Goal: Task Accomplishment & Management: Complete application form

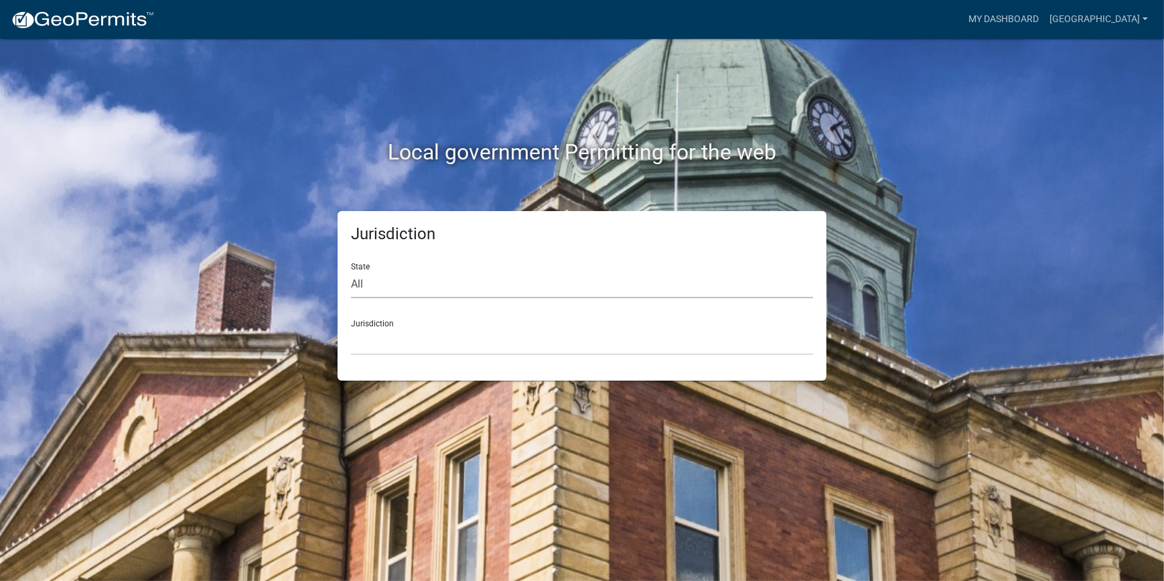
click at [379, 289] on select "All [US_STATE] [US_STATE] [US_STATE] [US_STATE] [US_STATE] [US_STATE] [US_STATE…" at bounding box center [582, 284] width 462 height 27
select select "[US_STATE]"
click at [351, 271] on select "All [US_STATE] [US_STATE] [US_STATE] [US_STATE] [US_STATE] [US_STATE] [US_STATE…" at bounding box center [582, 284] width 462 height 27
click at [411, 344] on select "[GEOGRAPHIC_DATA], [US_STATE] [GEOGRAPHIC_DATA], [US_STATE]" at bounding box center [582, 341] width 462 height 27
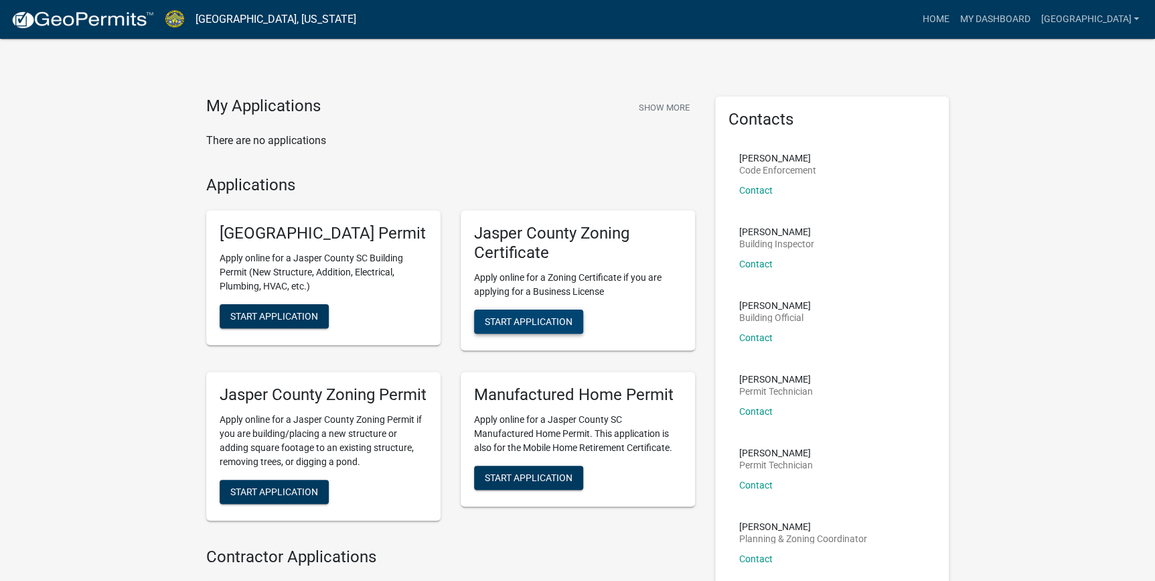
click at [492, 317] on span "Start Application" at bounding box center [529, 320] width 88 height 11
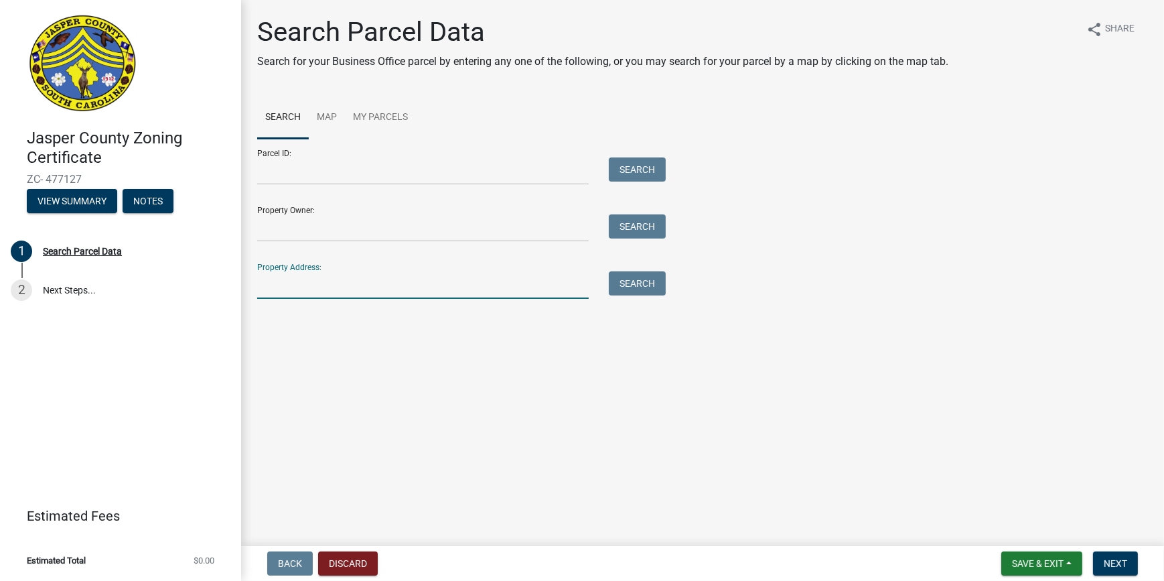
click at [345, 297] on input "Property Address:" at bounding box center [423, 284] width 332 height 27
click at [634, 285] on button "Search" at bounding box center [637, 283] width 57 height 24
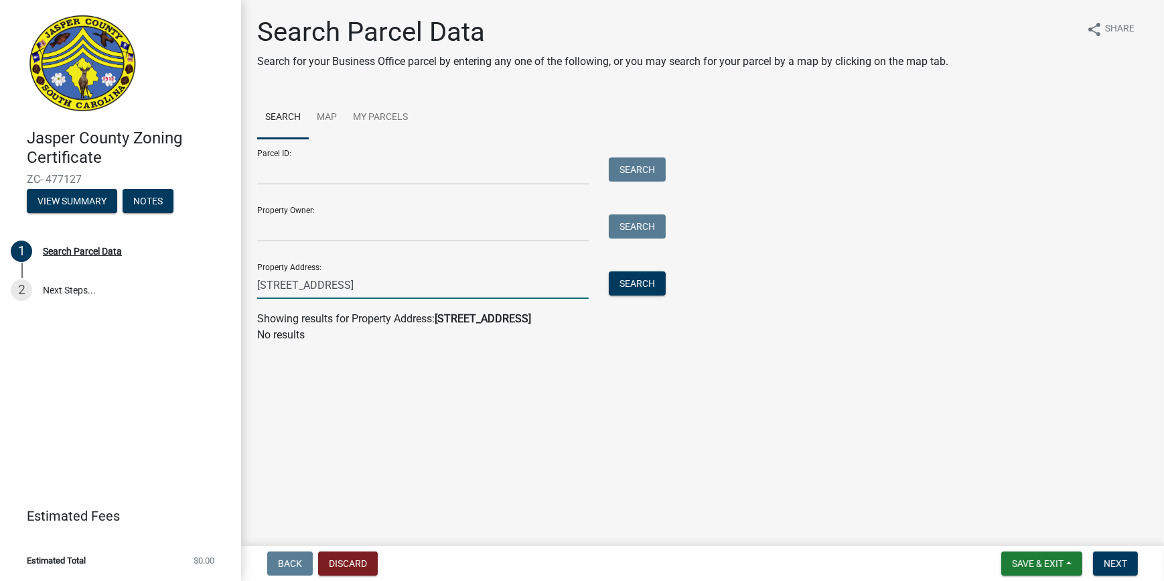
click at [382, 289] on input "[STREET_ADDRESS]" at bounding box center [423, 284] width 332 height 27
click at [327, 282] on input "[STREET_ADDRESS]" at bounding box center [423, 284] width 332 height 27
click at [618, 287] on button "Search" at bounding box center [637, 283] width 57 height 24
click at [502, 286] on input "[STREET_ADDRESS]" at bounding box center [423, 284] width 332 height 27
click at [654, 285] on button "Search" at bounding box center [637, 283] width 57 height 24
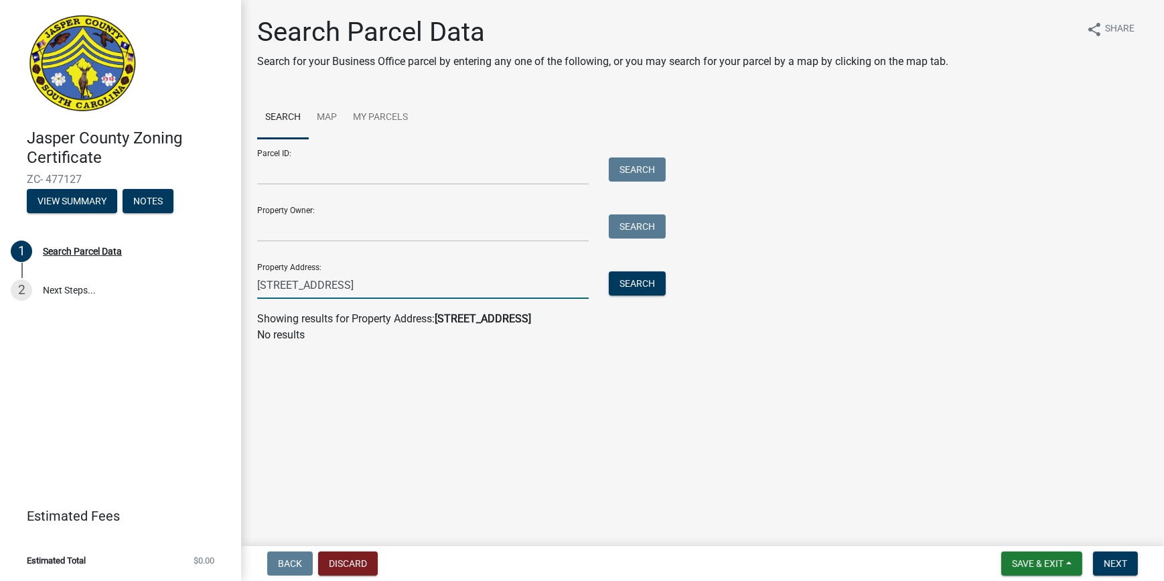
click at [363, 285] on input "[STREET_ADDRESS]" at bounding box center [423, 284] width 332 height 27
click at [624, 291] on button "Search" at bounding box center [637, 283] width 57 height 24
click at [409, 295] on input "[STREET_ADDRESS]" at bounding box center [423, 284] width 332 height 27
type input "9"
click at [351, 173] on input "Parcel ID:" at bounding box center [423, 170] width 332 height 27
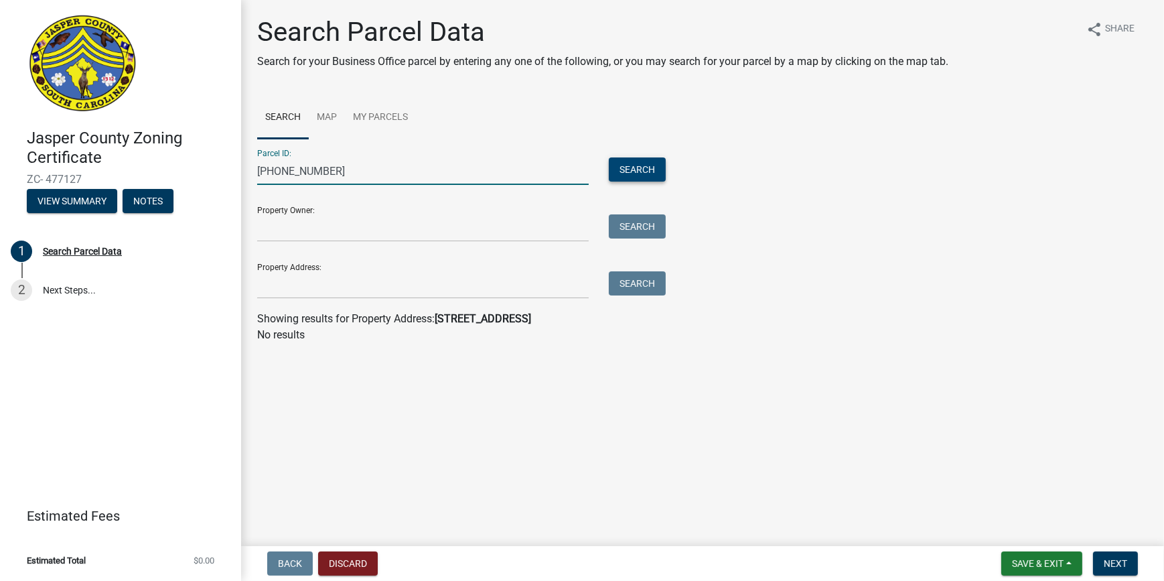
type input "[PHONE_NUMBER]"
click at [651, 171] on button "Search" at bounding box center [637, 169] width 57 height 24
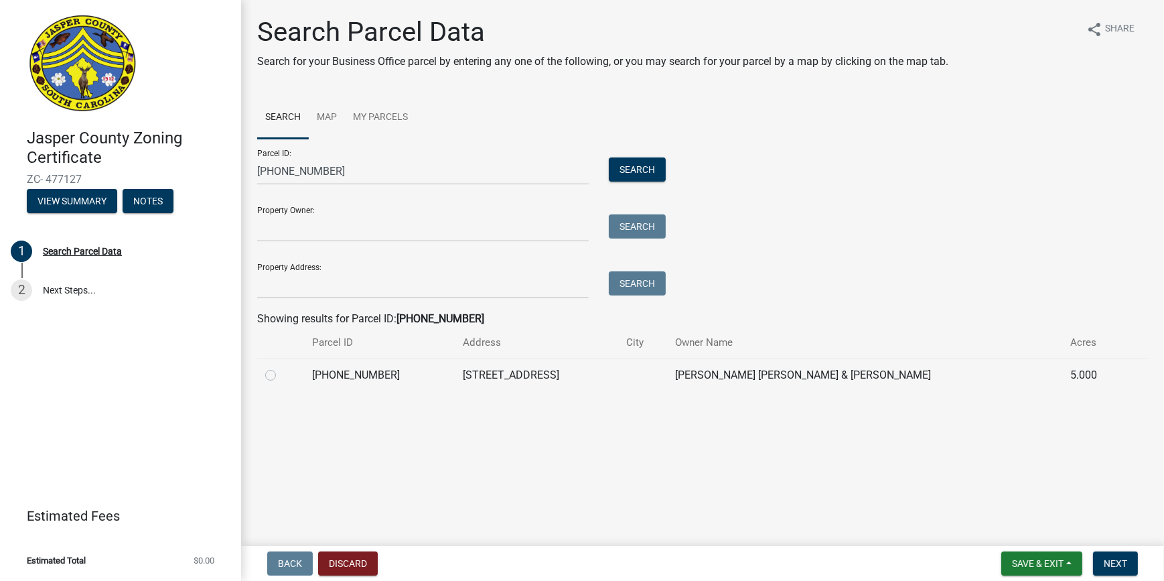
click at [281, 367] on label at bounding box center [281, 367] width 0 height 0
click at [281, 375] on input "radio" at bounding box center [285, 371] width 9 height 9
radio input "true"
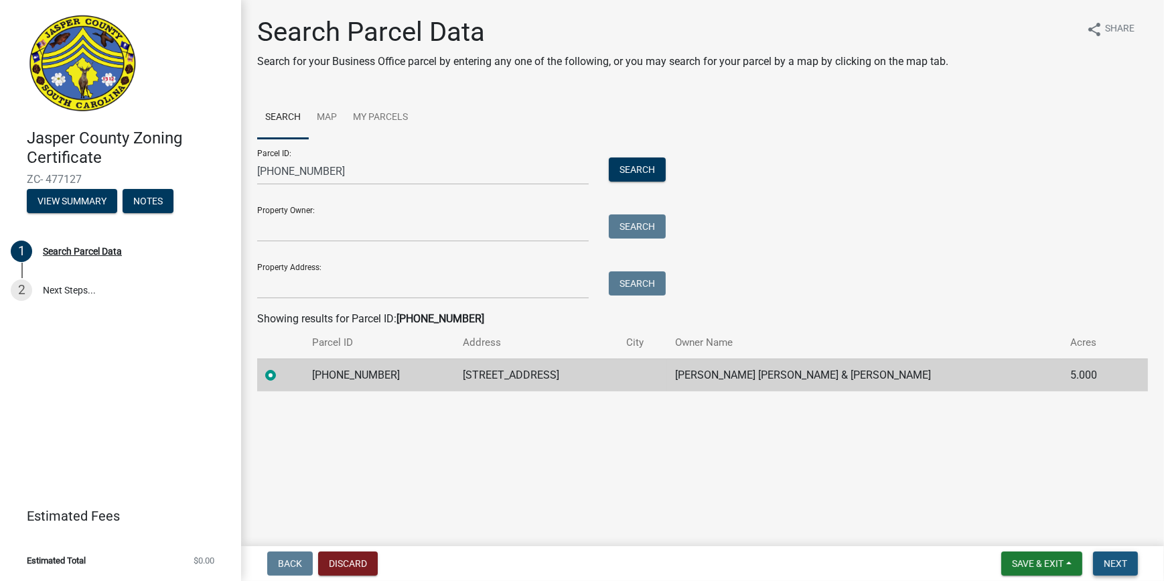
click at [1099, 559] on button "Next" at bounding box center [1115, 563] width 45 height 24
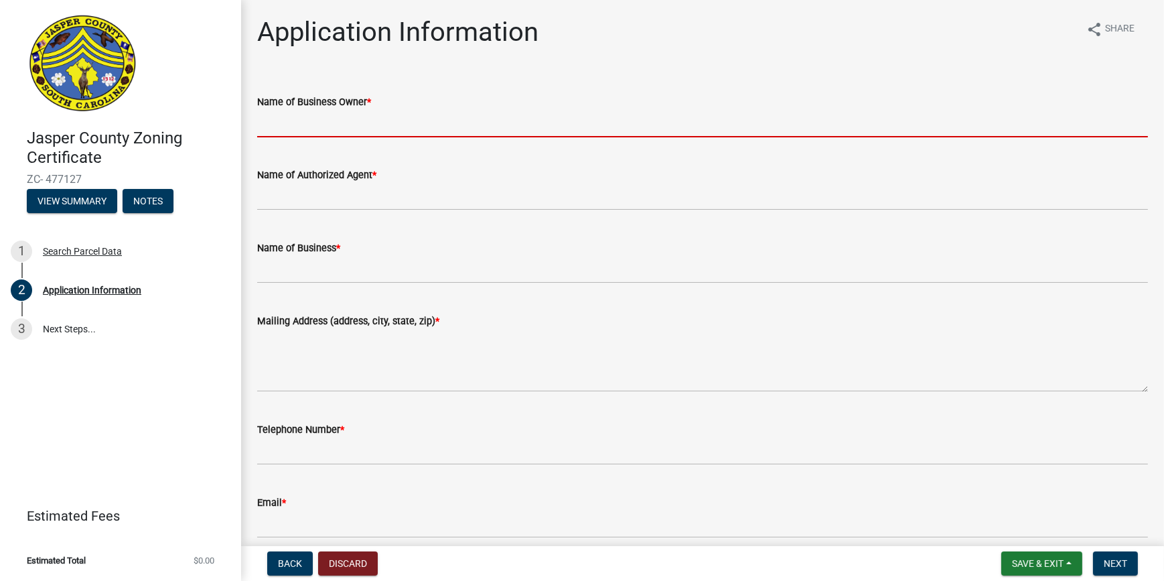
click at [285, 128] on input "Name of Business Owner *" at bounding box center [702, 123] width 891 height 27
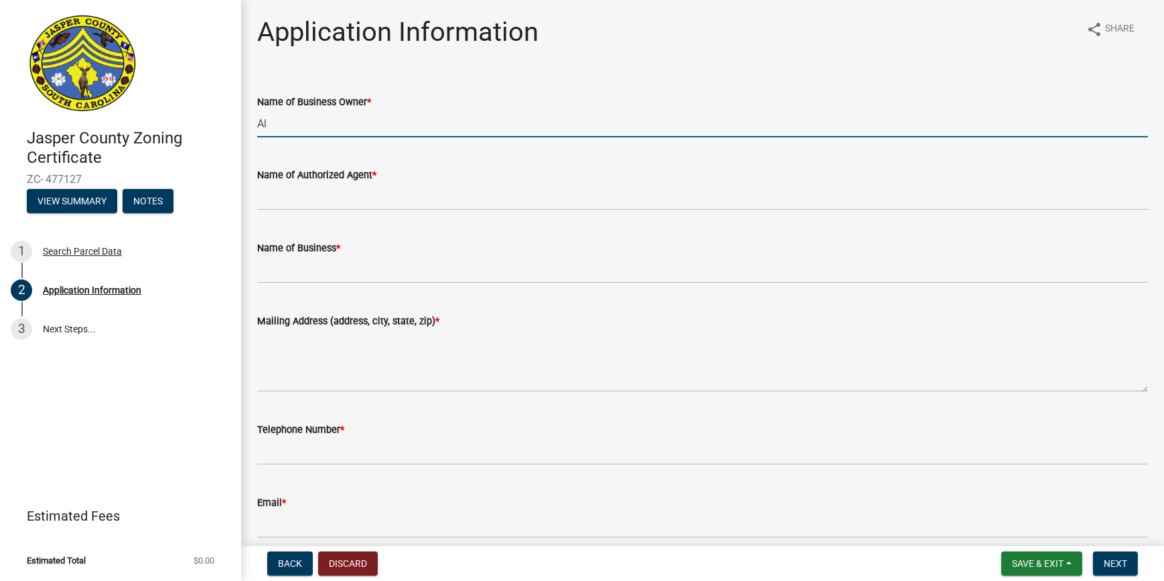
type input "A"
type input "[PERSON_NAME]"
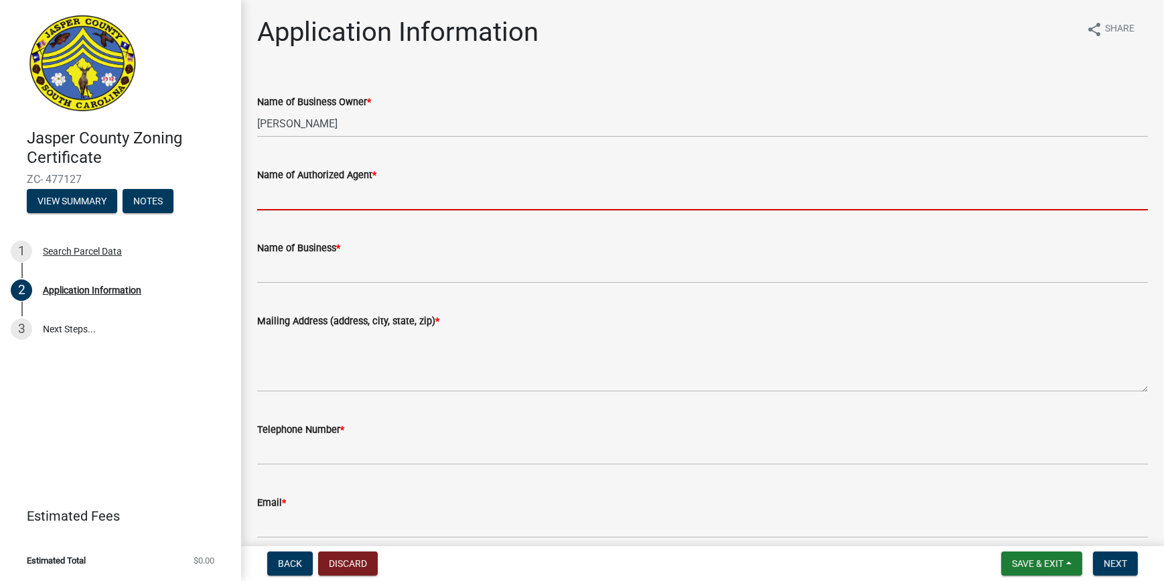
click at [291, 194] on input "Name of Authorized Agent *" at bounding box center [702, 196] width 891 height 27
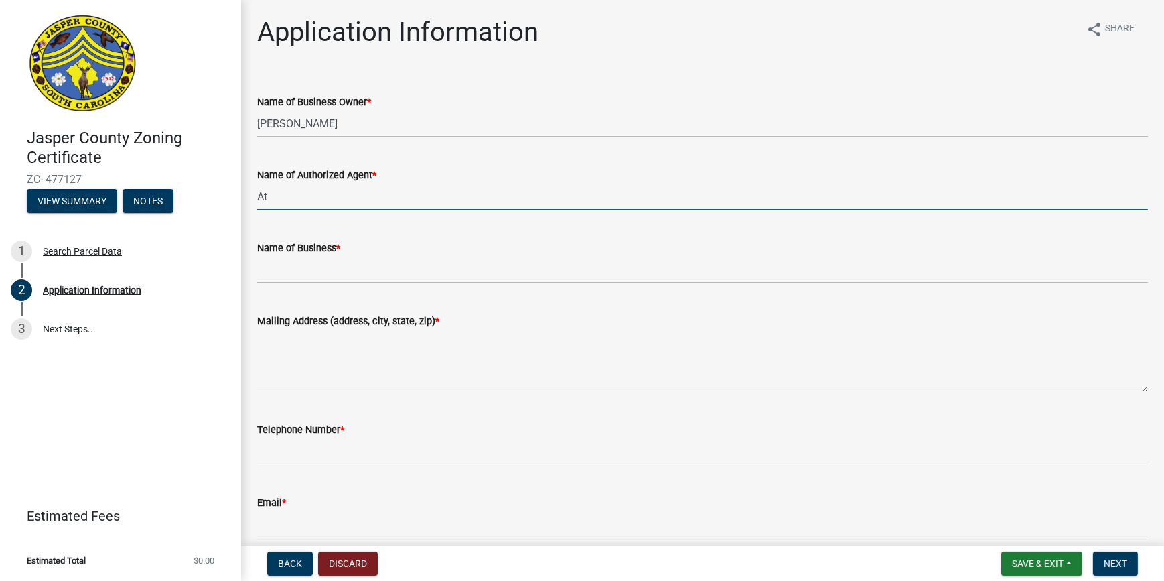
type input "A"
type input "[PERSON_NAME]"
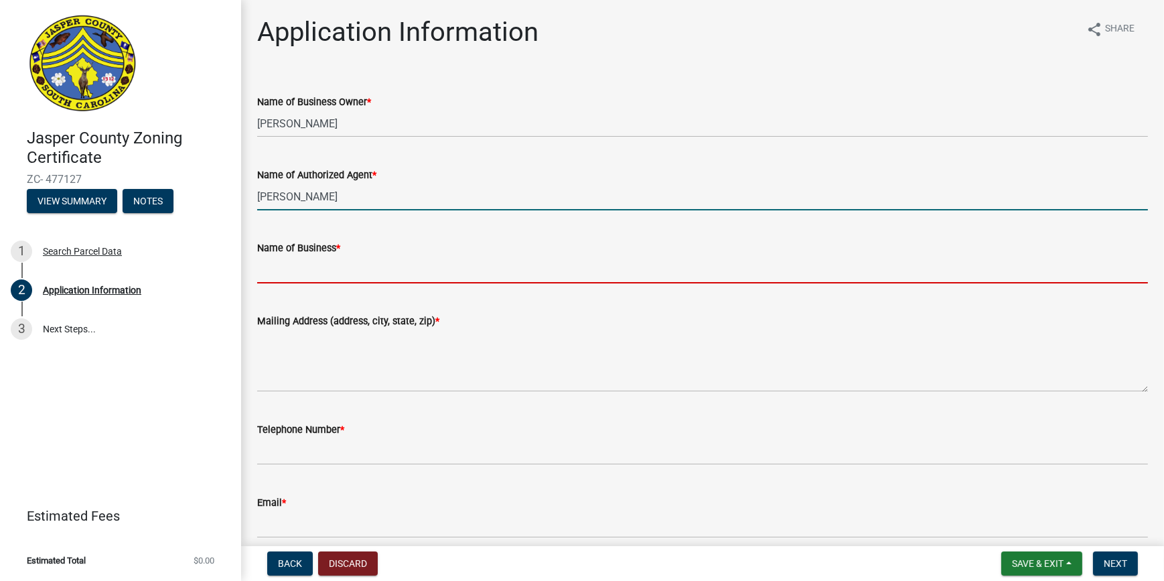
click at [400, 277] on input "Name of Business *" at bounding box center [702, 269] width 891 height 27
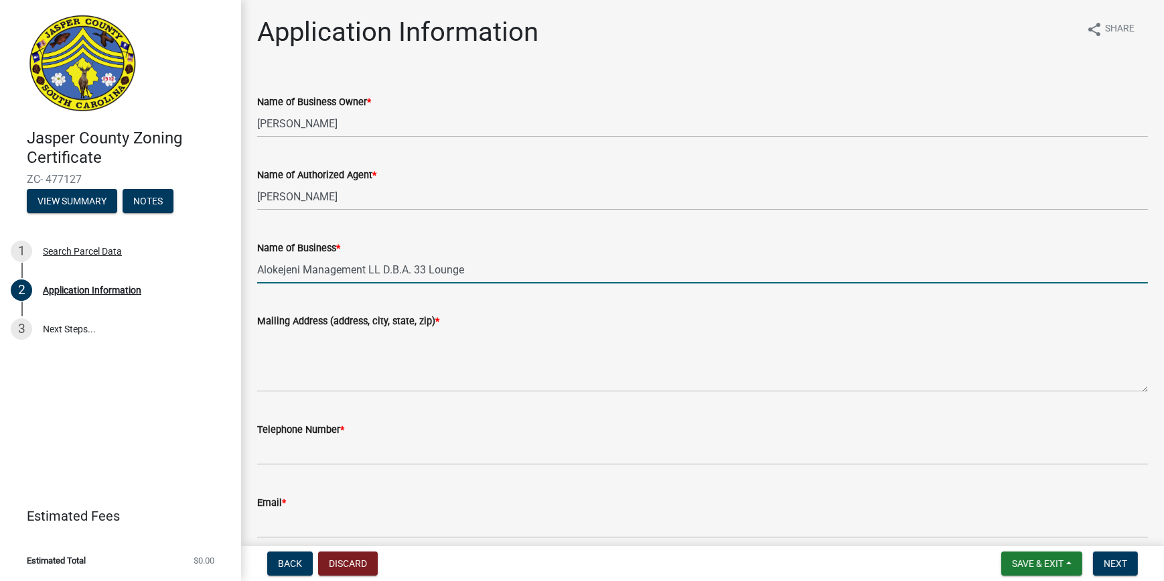
type input "Alokejeni Management LL D.B.A. 33 Lounge"
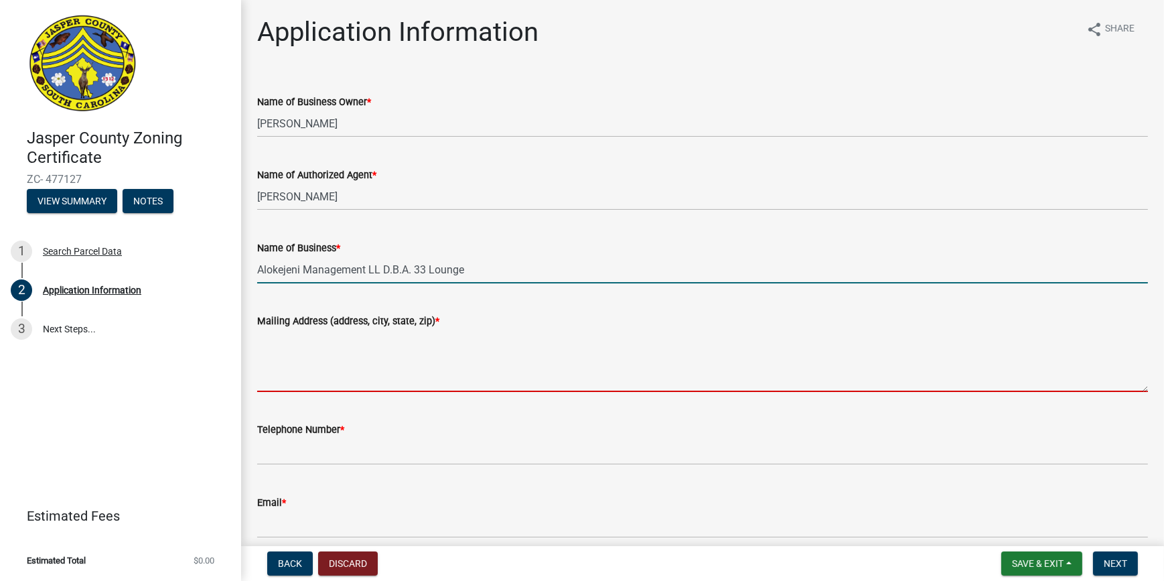
click at [330, 375] on textarea "Mailing Address (address, city, state, zip) *" at bounding box center [702, 360] width 891 height 63
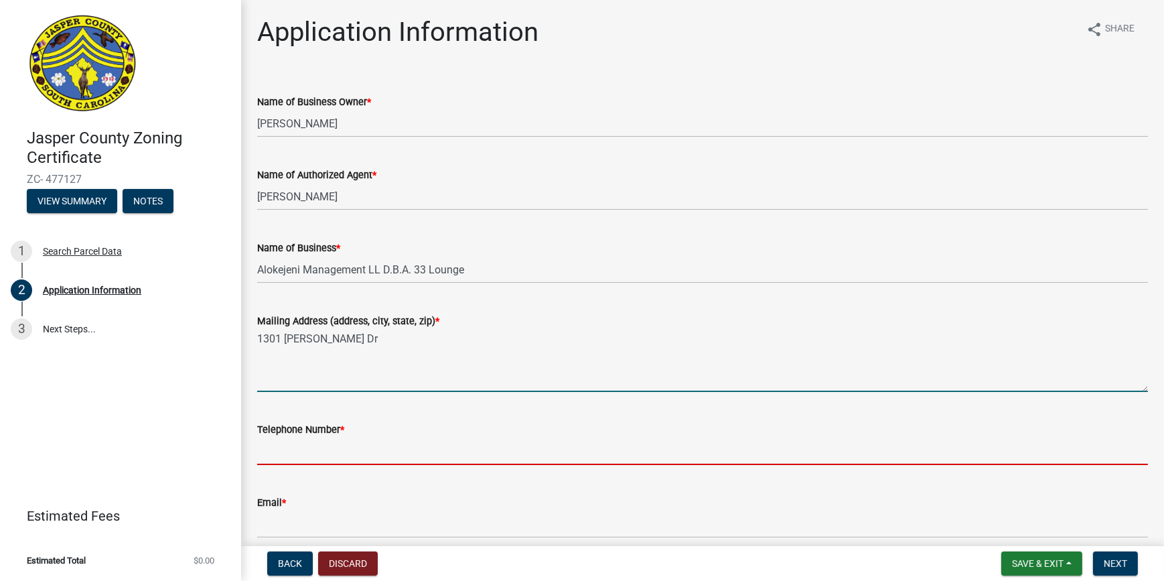
click at [352, 334] on textarea "1301 [PERSON_NAME] Dr" at bounding box center [702, 360] width 891 height 63
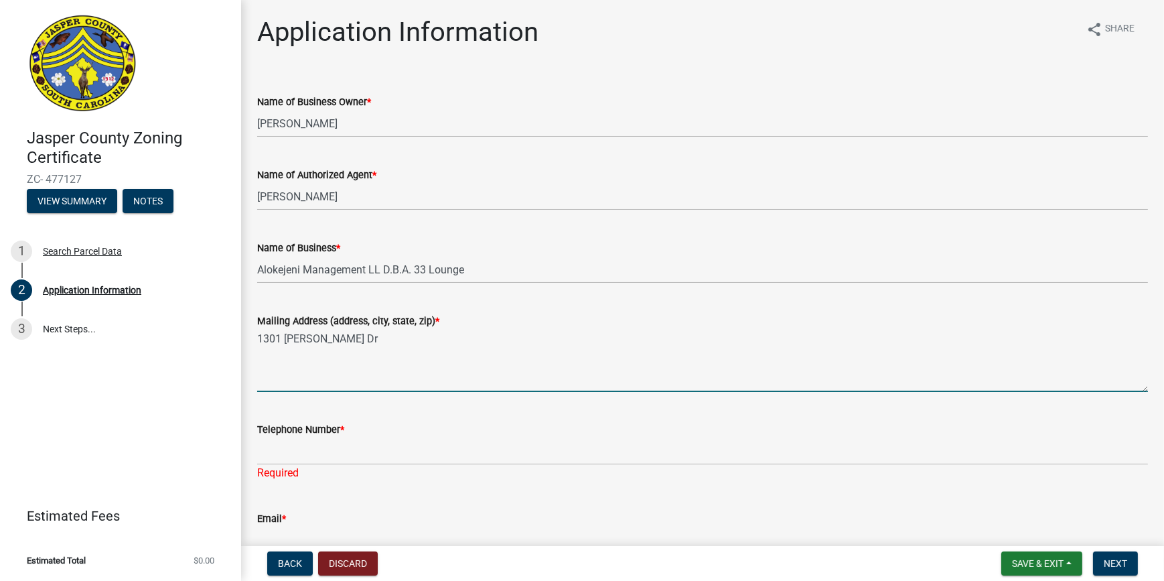
click at [351, 352] on textarea "1301 [PERSON_NAME] Dr" at bounding box center [702, 360] width 891 height 63
click at [516, 338] on textarea "[STREET_ADDRESS][PERSON_NAME][PERSON_NAME]" at bounding box center [702, 360] width 891 height 63
type textarea "[STREET_ADDRESS][PERSON_NAME][PERSON_NAME]"
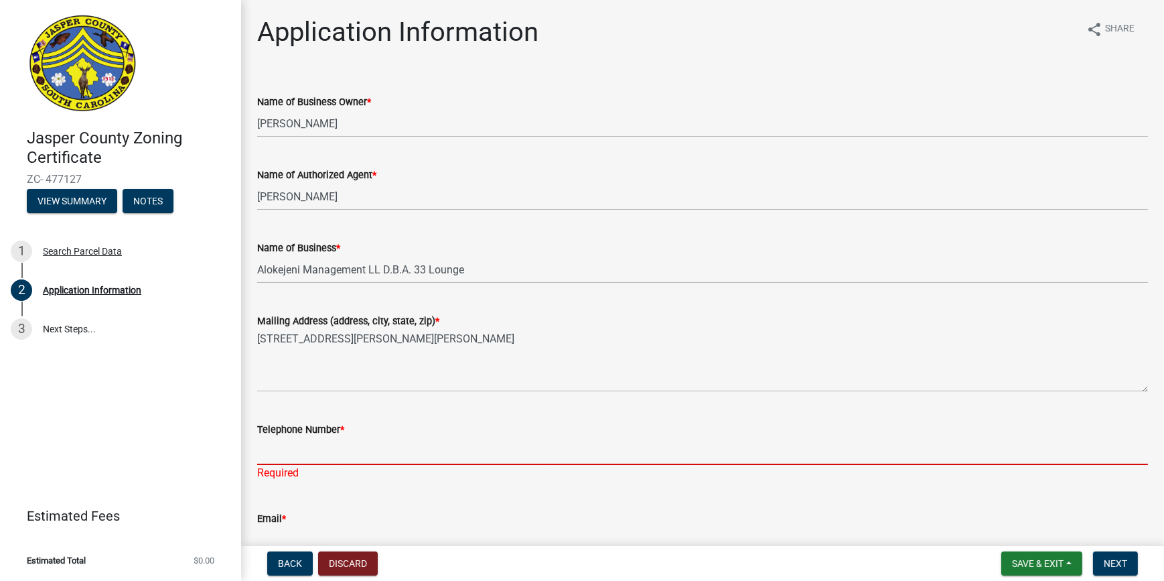
click at [429, 455] on input "Telephone Number *" at bounding box center [702, 450] width 891 height 27
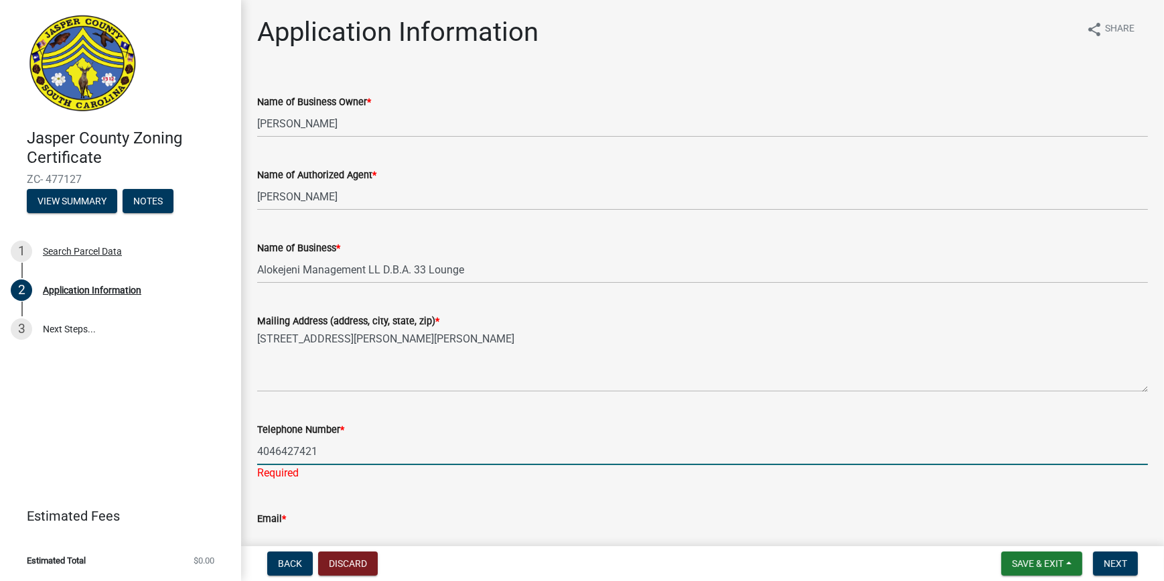
click at [410, 445] on input "4046427421" at bounding box center [702, 450] width 891 height 27
type input "4046427421"
click at [532, 498] on div "Email *" at bounding box center [702, 523] width 891 height 62
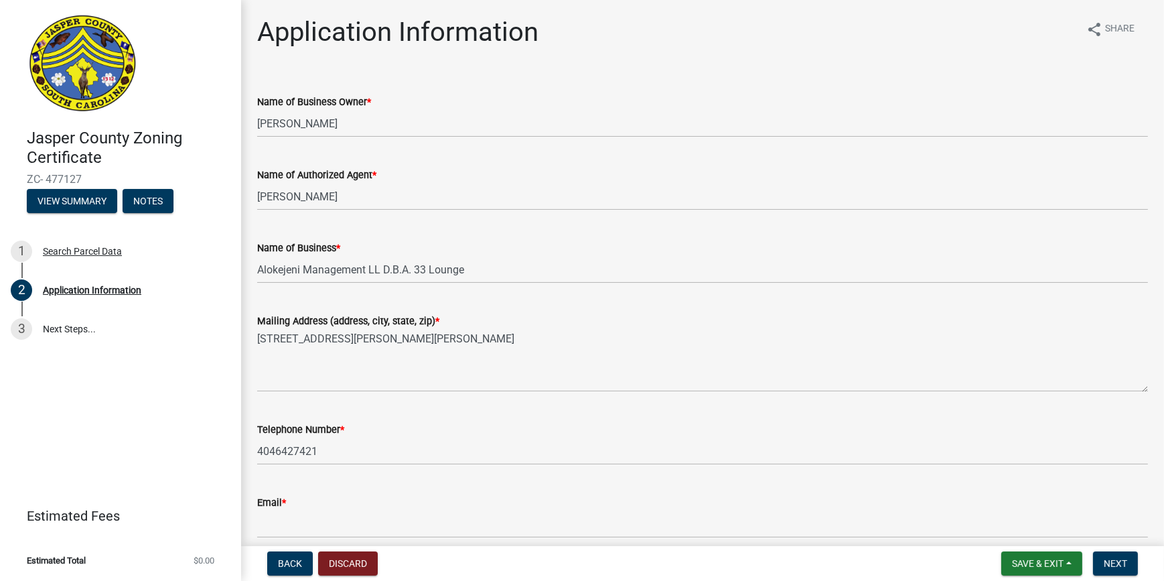
click at [314, 506] on div "Email *" at bounding box center [702, 502] width 891 height 16
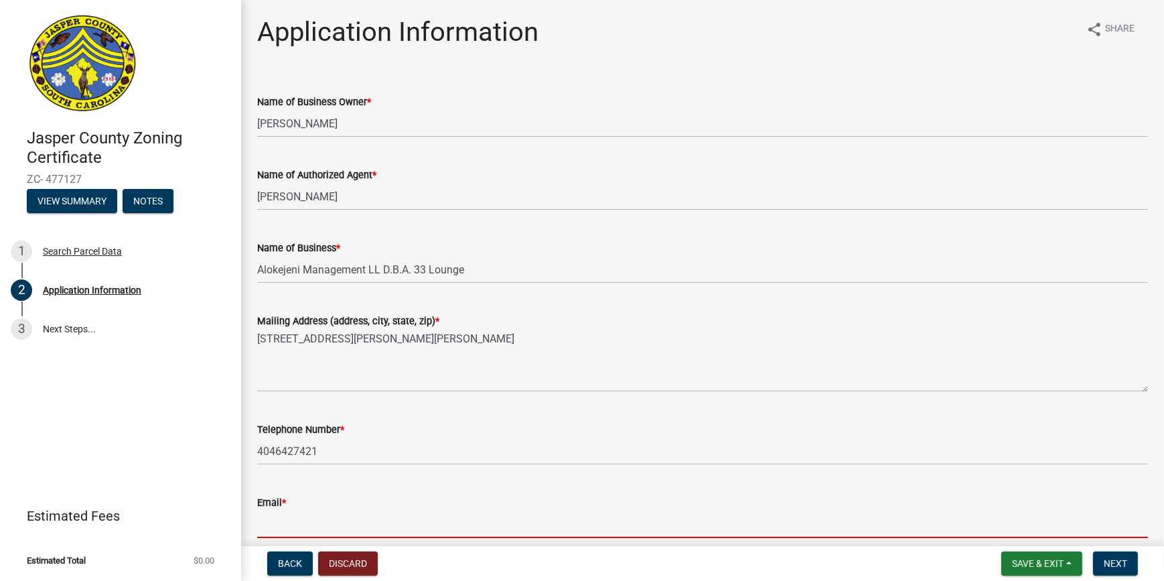
click at [321, 528] on input "Email *" at bounding box center [702, 523] width 891 height 27
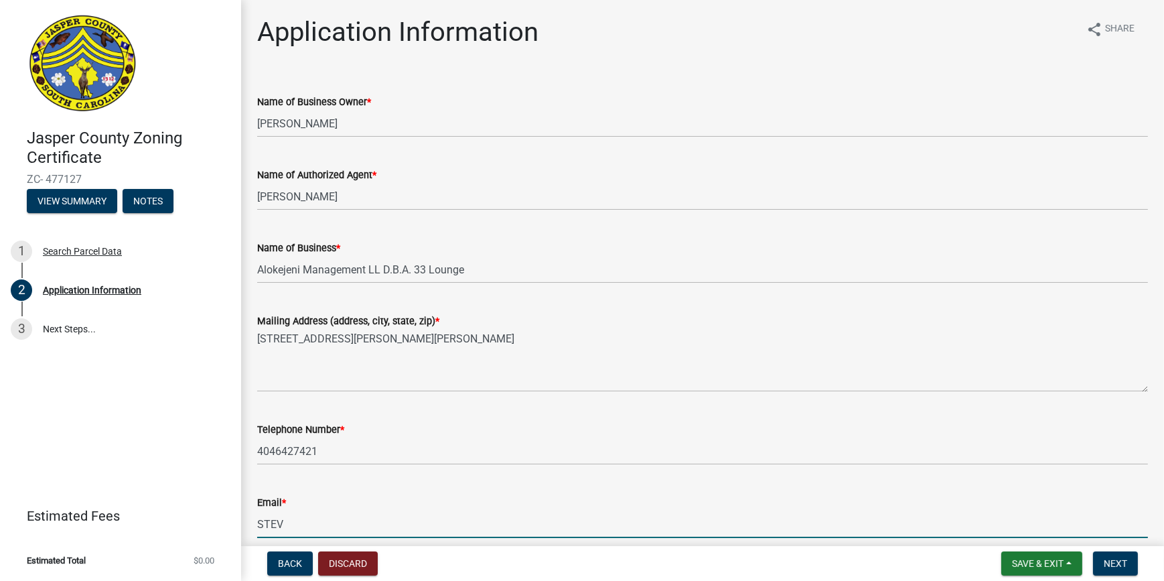
type input "[EMAIL_ADDRESS][DOMAIN_NAME]"
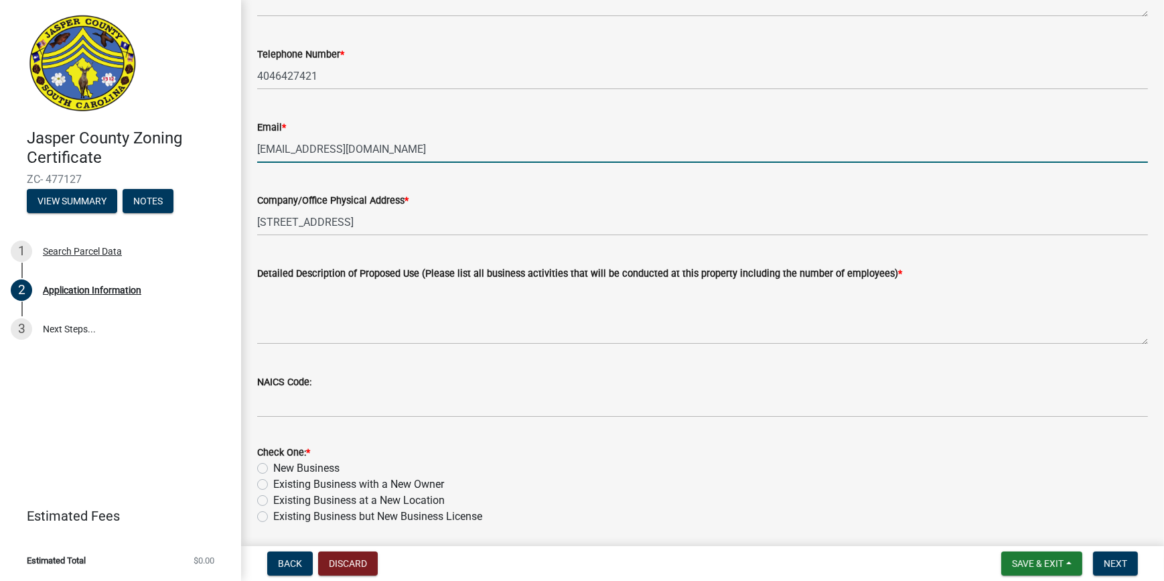
scroll to position [426, 0]
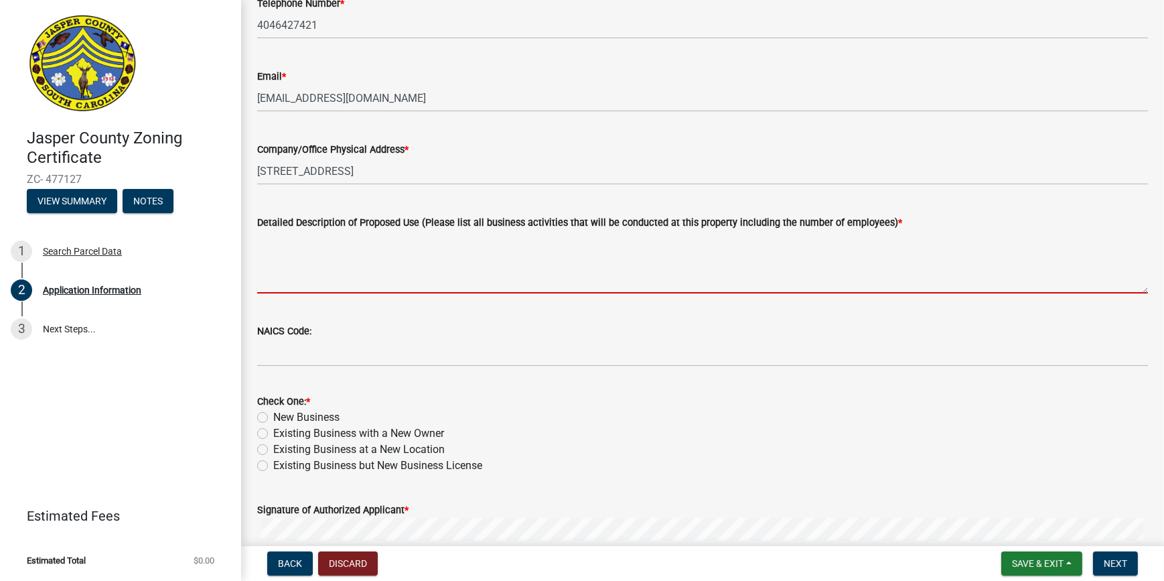
click at [342, 258] on textarea "Detailed Description of Proposed Use (Please list all business activities that …" at bounding box center [702, 261] width 891 height 63
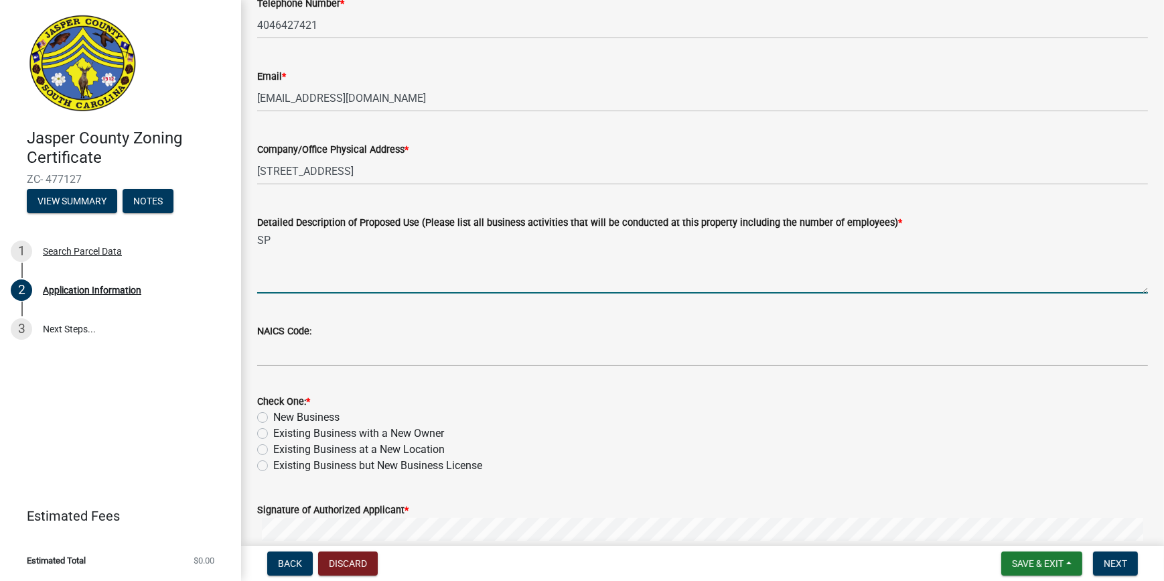
type textarea "S"
type textarea "Event space for private parties, receptions, baby showers, to watch sports"
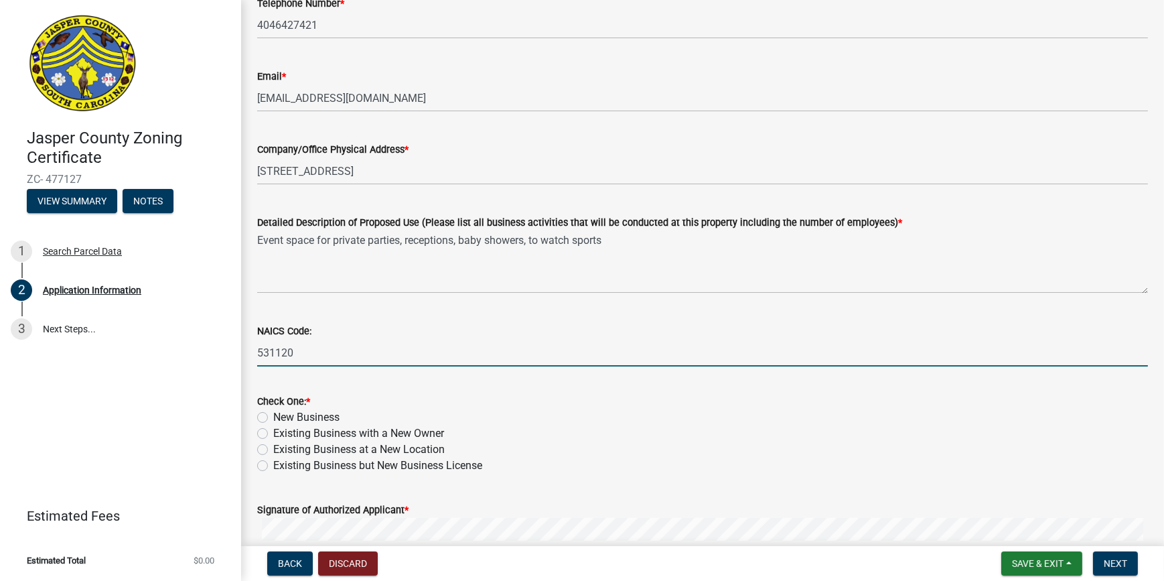
type input "531120"
click at [273, 466] on label "Existing Business but New Business License" at bounding box center [377, 465] width 209 height 16
click at [273, 466] on input "Existing Business but New Business License" at bounding box center [277, 461] width 9 height 9
radio input "true"
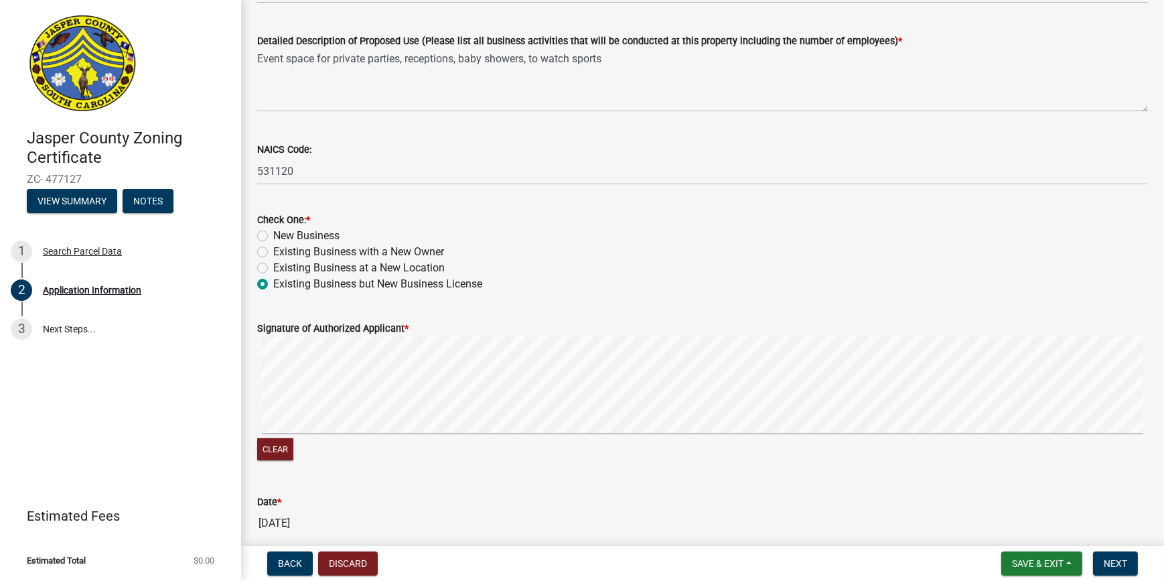
scroll to position [609, 0]
click at [451, 442] on div "Clear" at bounding box center [702, 398] width 891 height 127
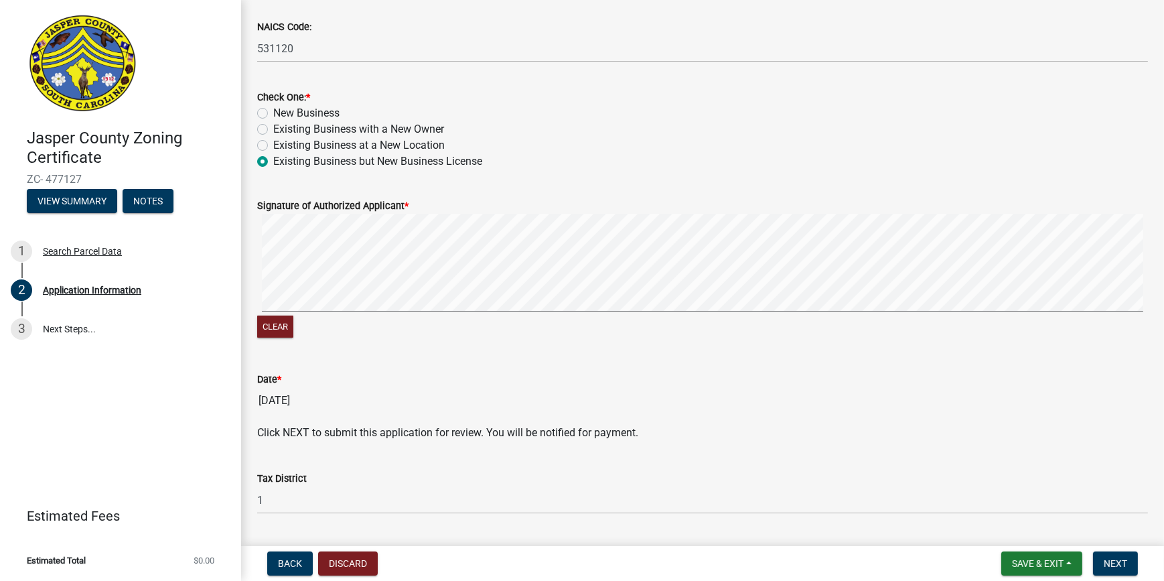
scroll to position [766, 0]
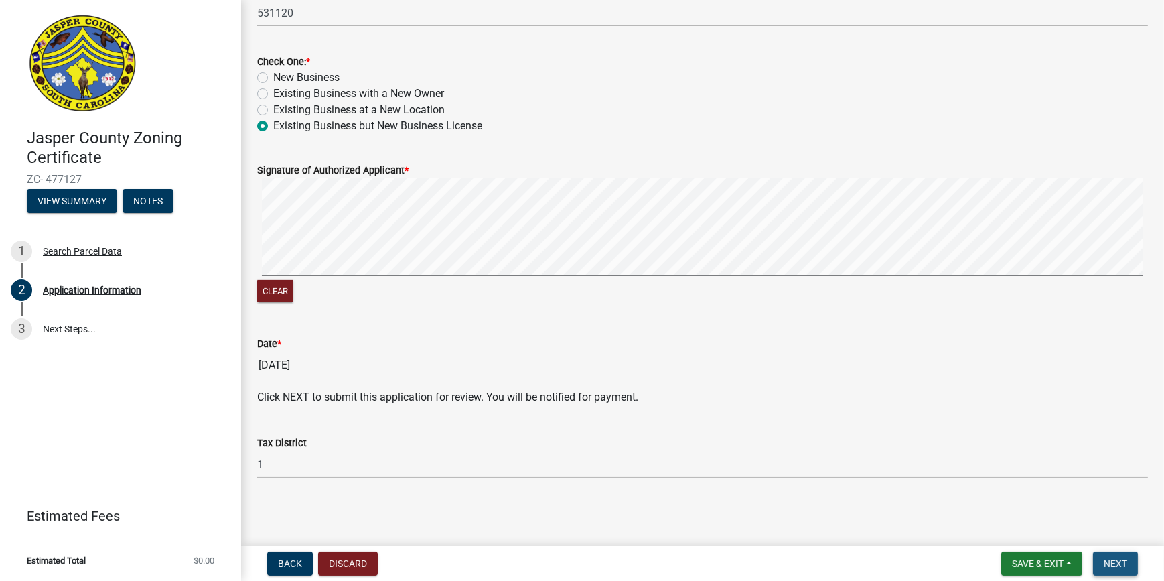
click at [1110, 556] on button "Next" at bounding box center [1115, 563] width 45 height 24
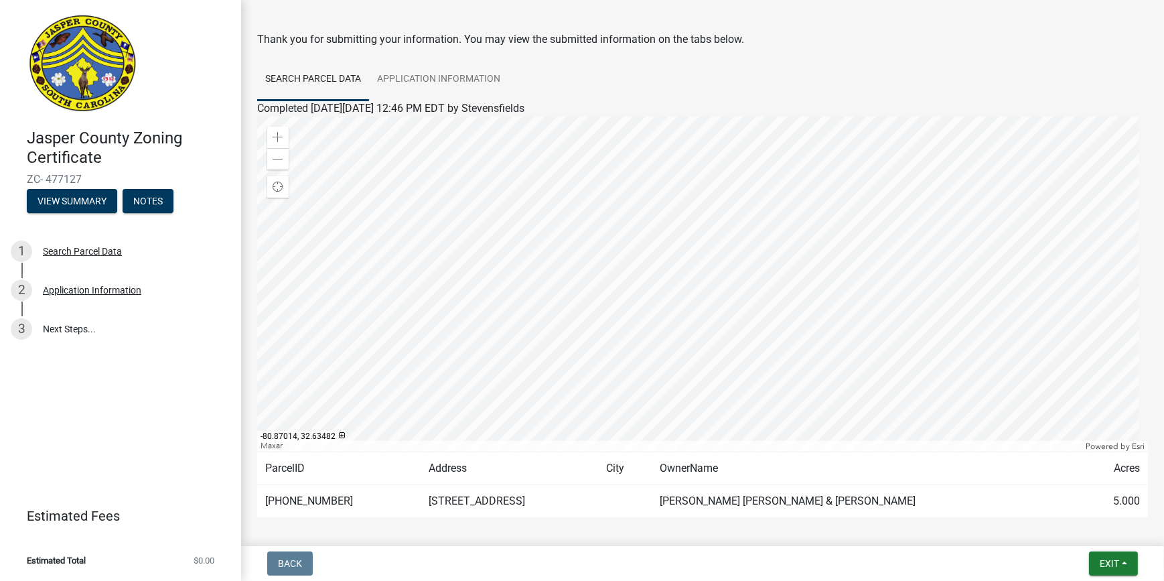
scroll to position [98, 0]
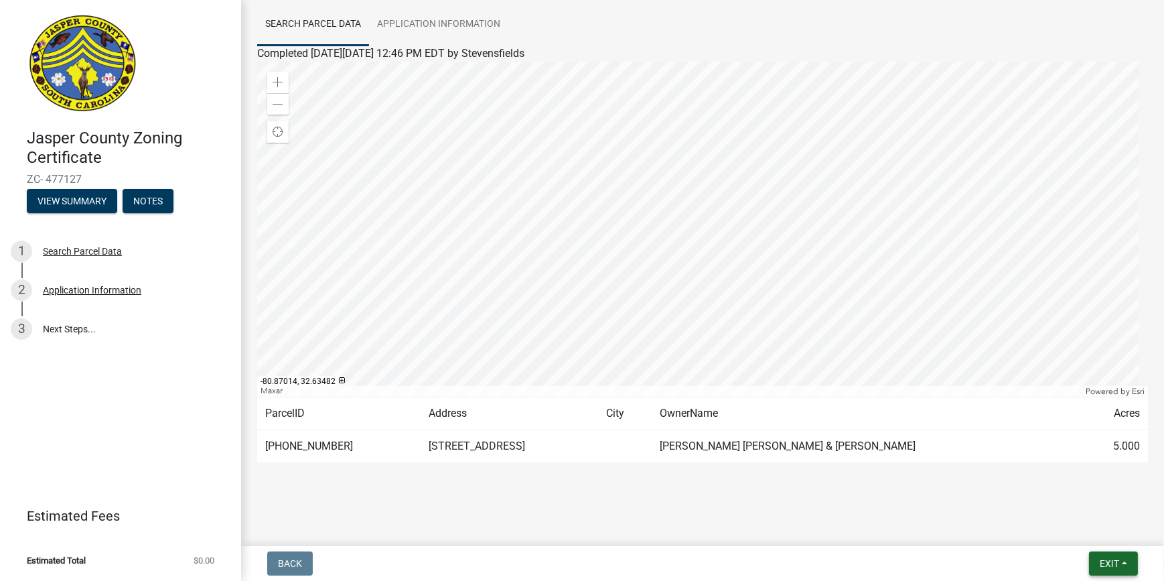
click at [1106, 561] on span "Exit" at bounding box center [1109, 563] width 19 height 11
click at [1058, 524] on button "Save & Exit" at bounding box center [1084, 528] width 107 height 32
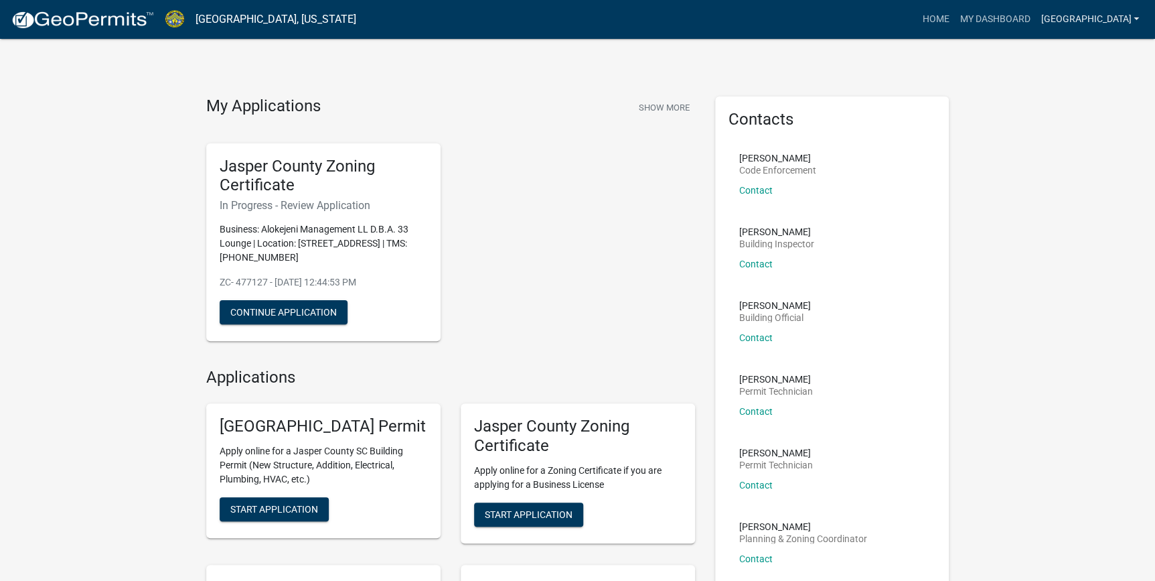
click at [1133, 19] on link "[GEOGRAPHIC_DATA]" at bounding box center [1089, 19] width 109 height 25
click at [1101, 96] on link "Logout" at bounding box center [1090, 98] width 107 height 32
